Goal: Obtain resource: Download file/media

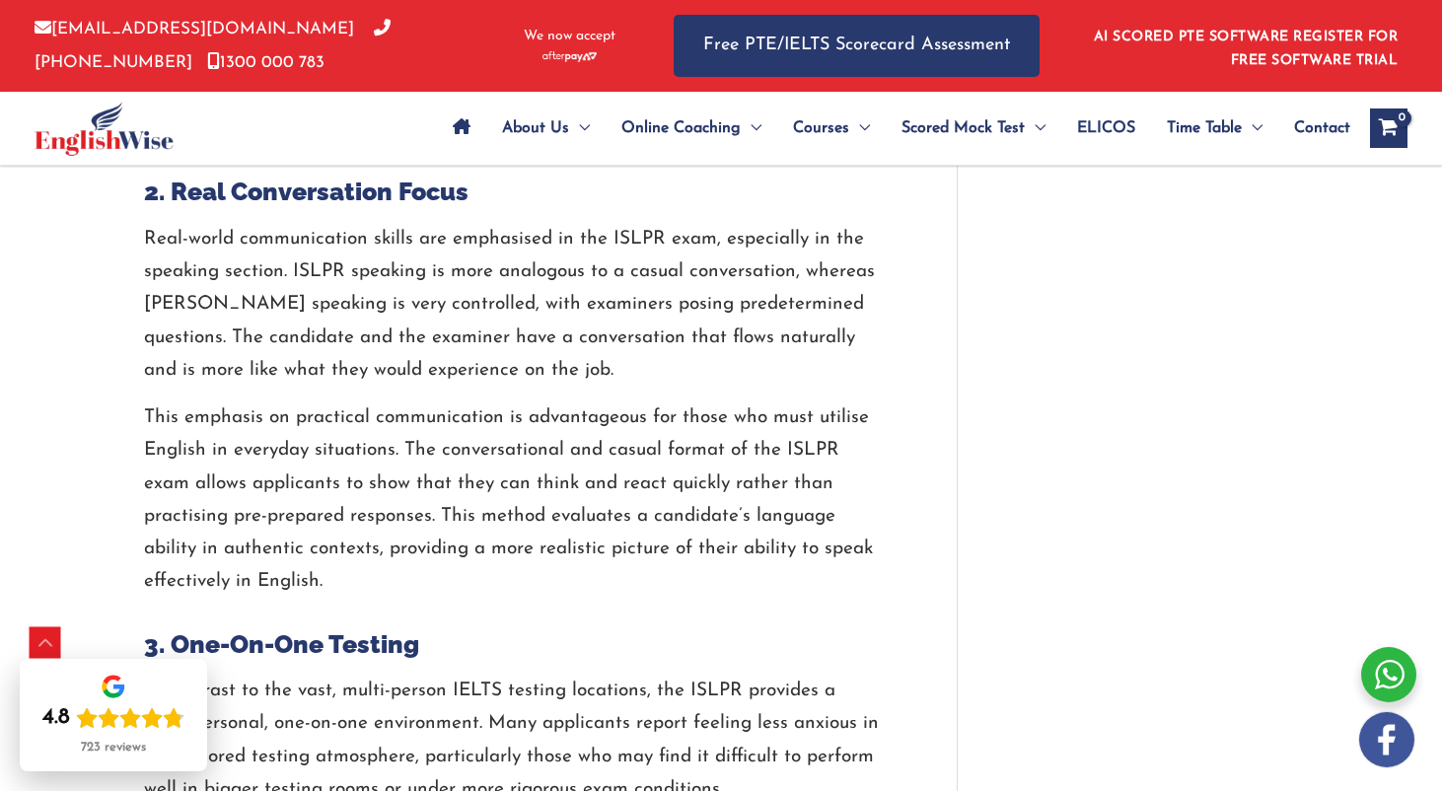
scroll to position [2000, 0]
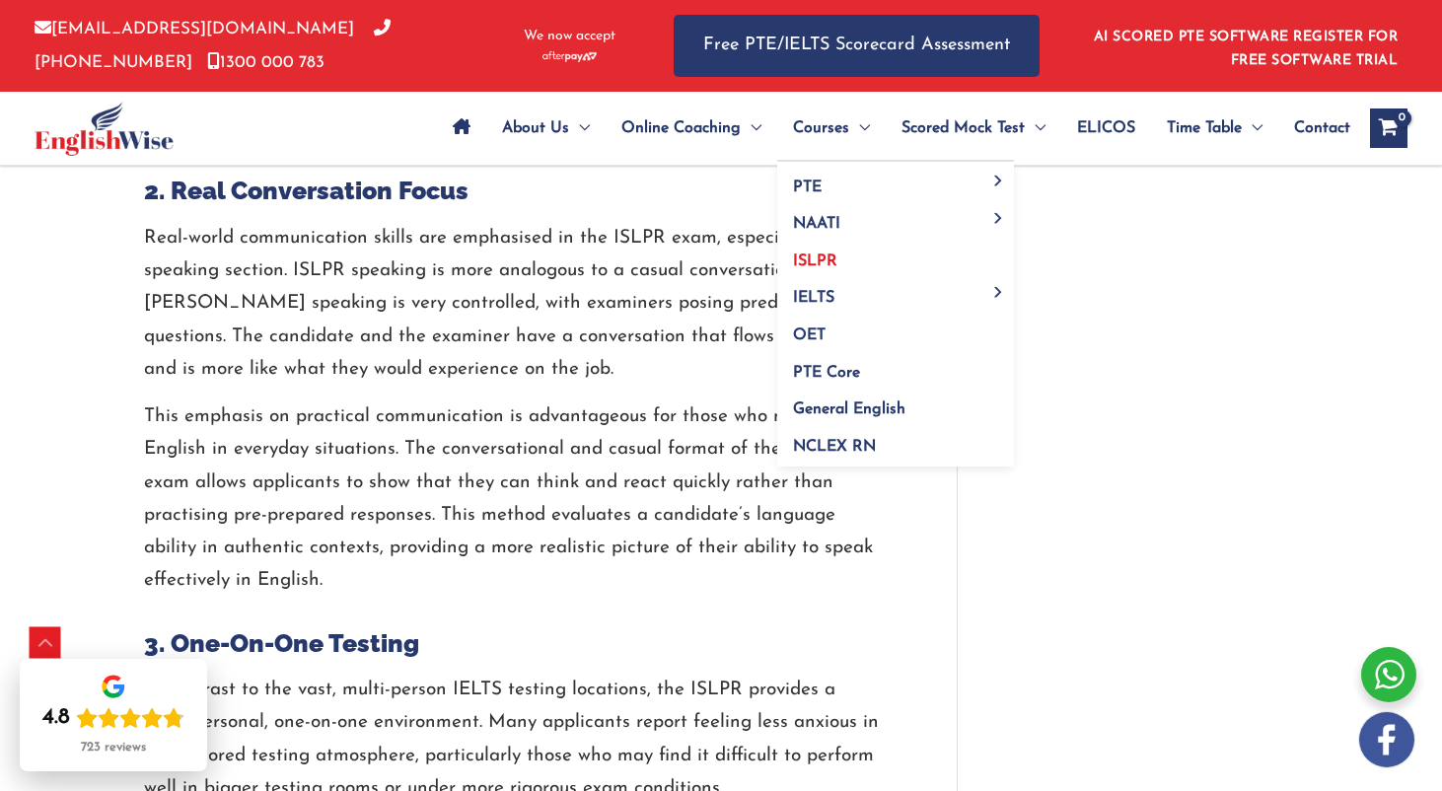
click at [806, 258] on span "ISLPR" at bounding box center [815, 261] width 44 height 16
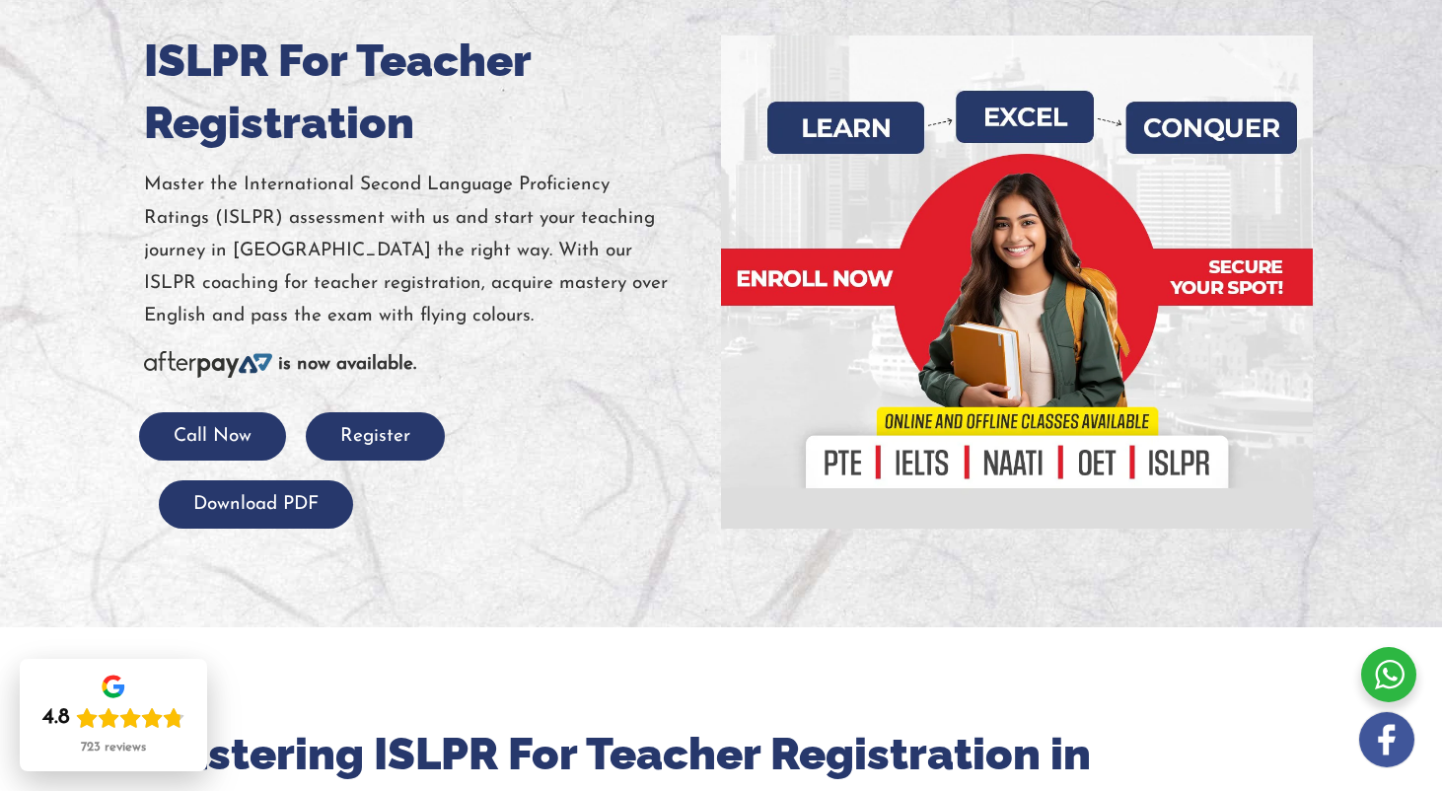
scroll to position [276, 0]
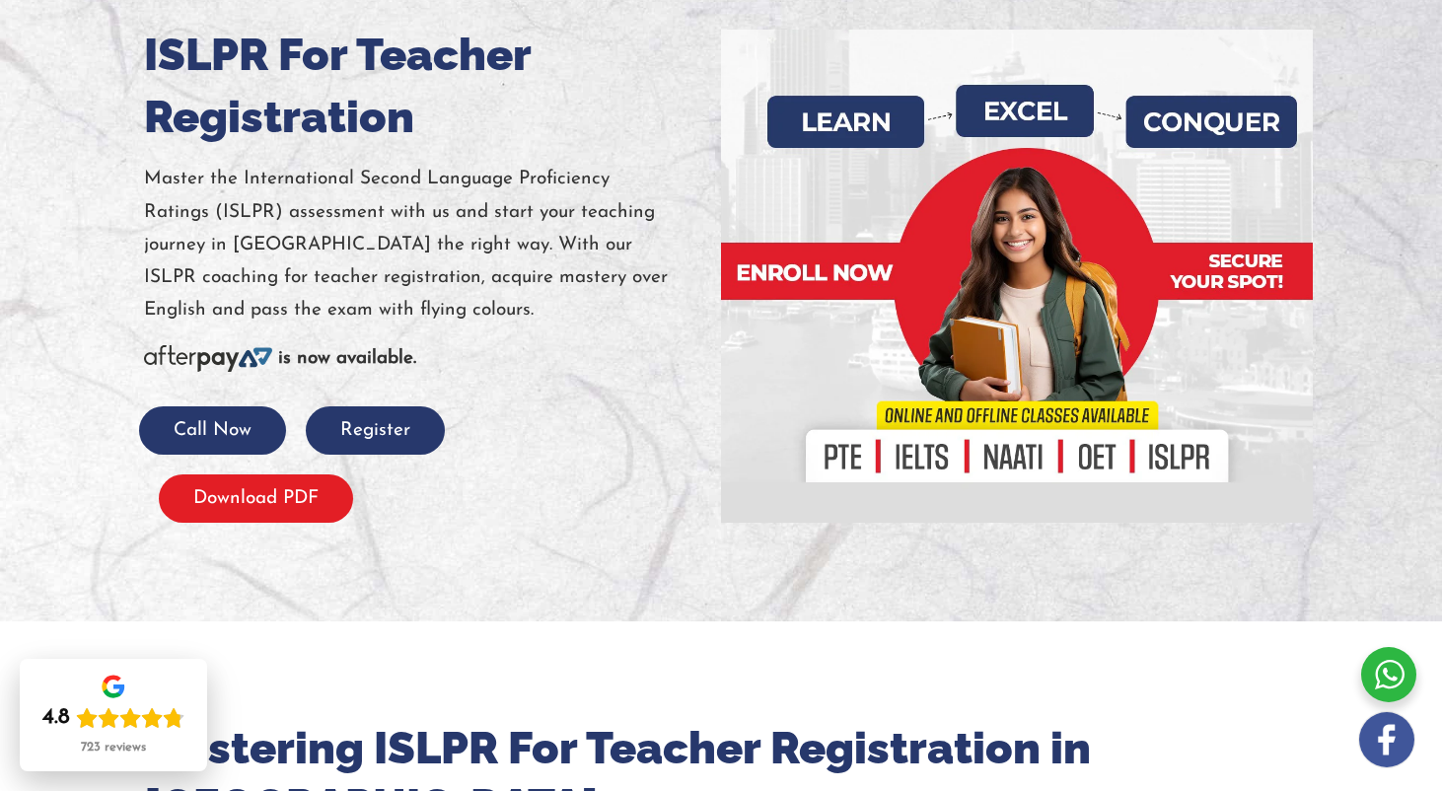
click at [274, 489] on button "Download PDF" at bounding box center [256, 498] width 194 height 48
